Goal: Transaction & Acquisition: Purchase product/service

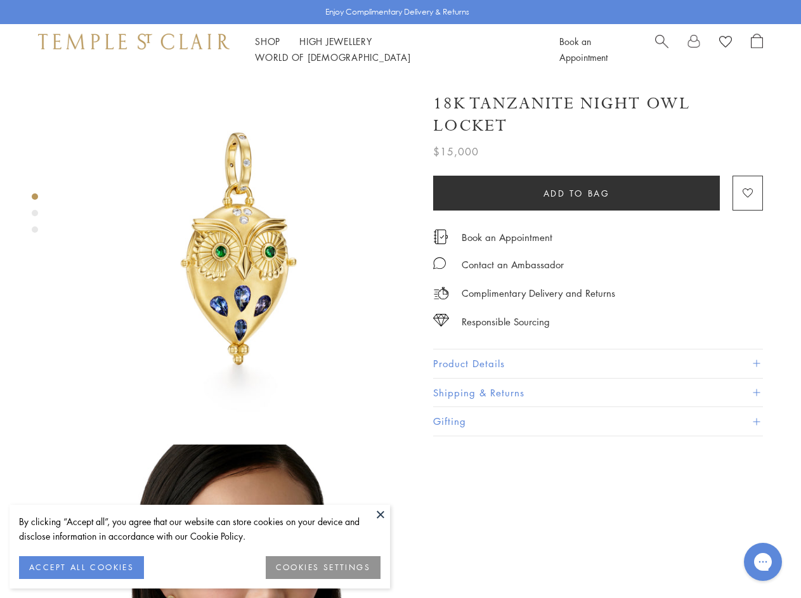
click at [400, 299] on img at bounding box center [238, 250] width 351 height 351
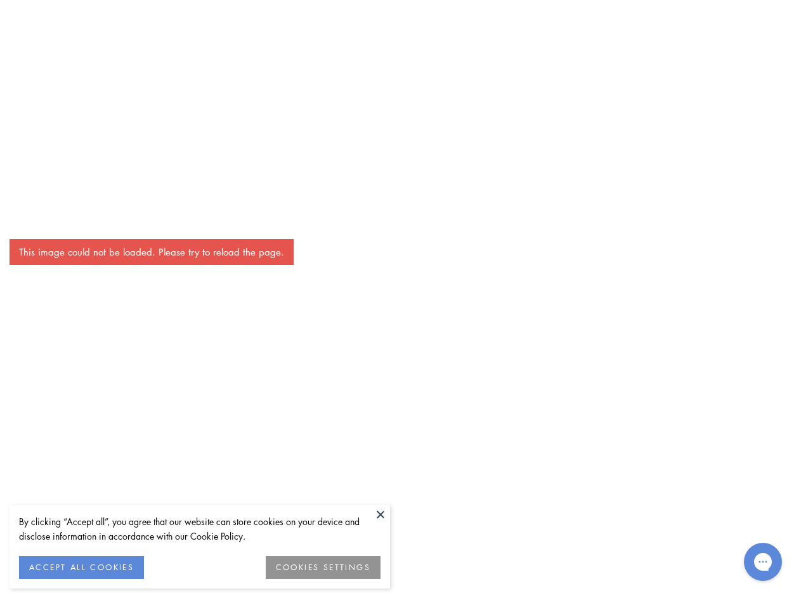
click at [381, 514] on button at bounding box center [380, 514] width 19 height 19
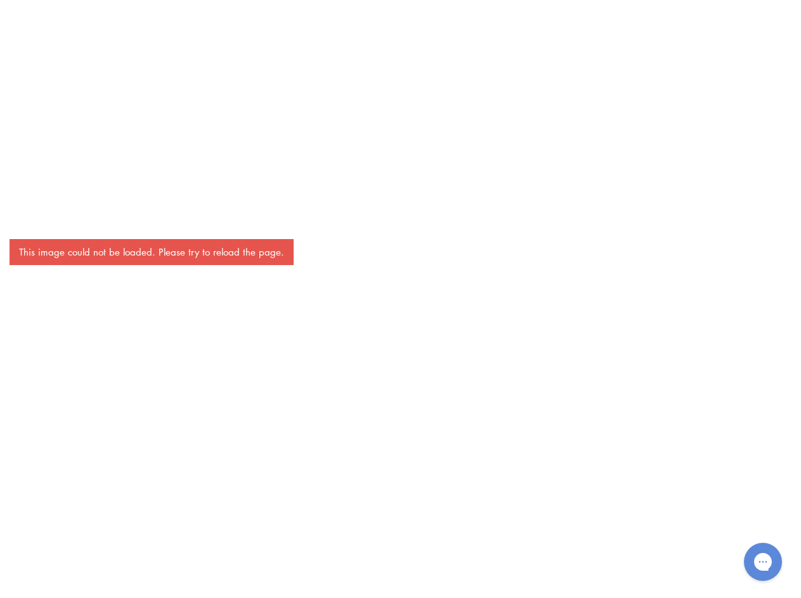
click at [81, 568] on div "This image could not be loaded. Please try to reload the page." at bounding box center [400, 299] width 801 height 598
click at [323, 568] on div "This image could not be loaded. Please try to reload the page." at bounding box center [400, 299] width 801 height 598
click at [268, 49] on div "This image could not be loaded. Please try to reload the page." at bounding box center [400, 299] width 801 height 598
click at [436, 49] on div "This image could not be loaded. Please try to reload the page." at bounding box center [400, 299] width 801 height 598
click at [400, 336] on div "This image could not be loaded. Please try to reload the page." at bounding box center [400, 299] width 801 height 598
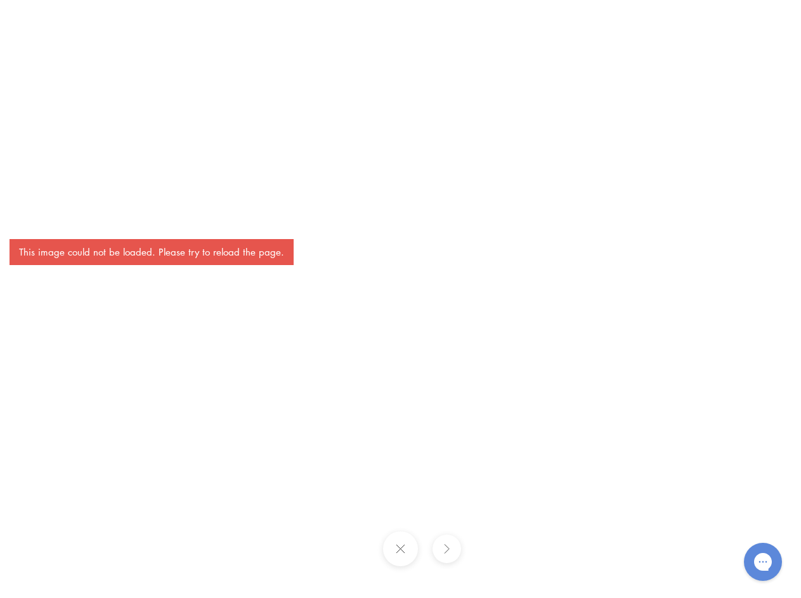
click at [35, 197] on div "This image could not be loaded. Please try to reload the page." at bounding box center [400, 299] width 801 height 598
click at [35, 213] on div "This image could not be loaded. Please try to reload the page." at bounding box center [400, 299] width 801 height 598
click at [35, 230] on div "This image could not be loaded. Please try to reload the page." at bounding box center [400, 299] width 801 height 598
